Goal: Task Accomplishment & Management: Complete application form

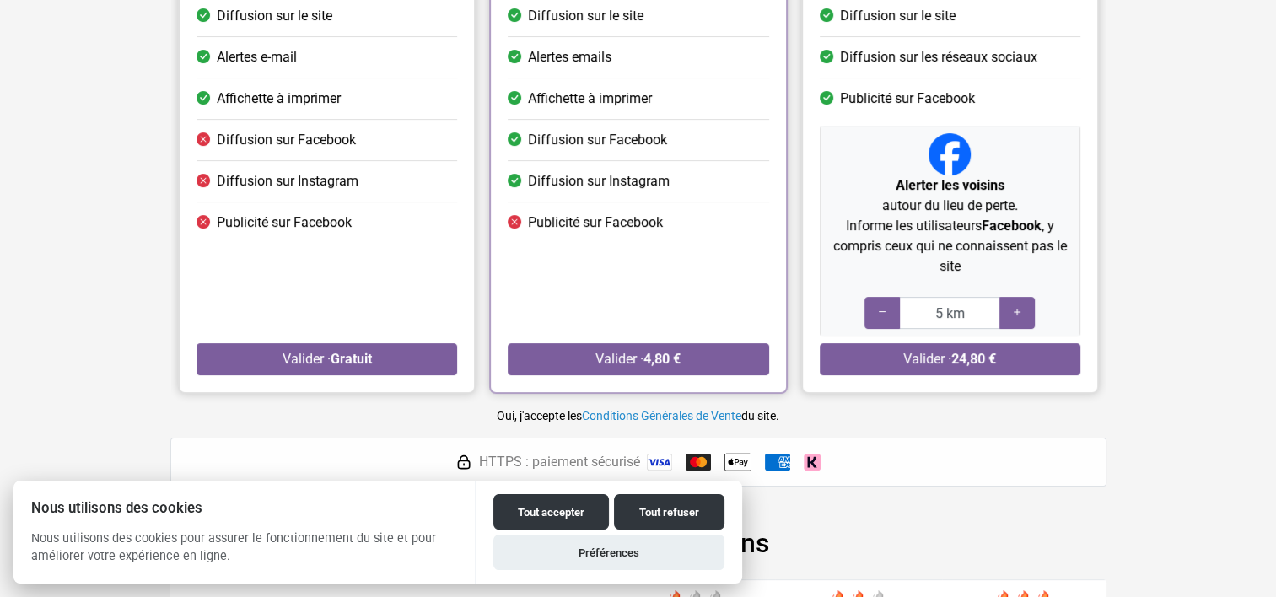
scroll to position [253, 0]
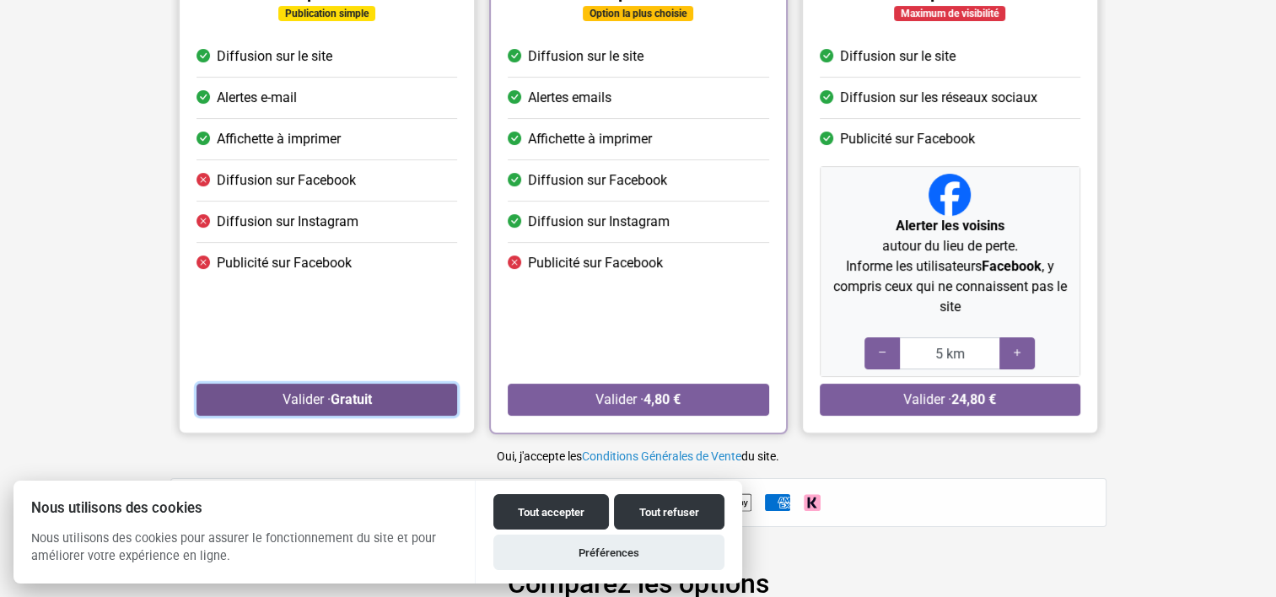
click at [309, 405] on button "Valider · Gratuit" at bounding box center [326, 400] width 260 height 32
